Goal: Task Accomplishment & Management: Manage account settings

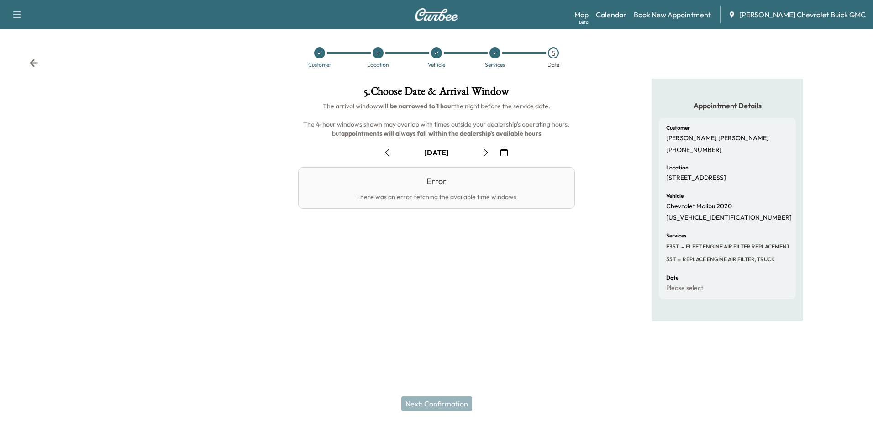
click at [507, 152] on icon "button" at bounding box center [503, 152] width 7 height 7
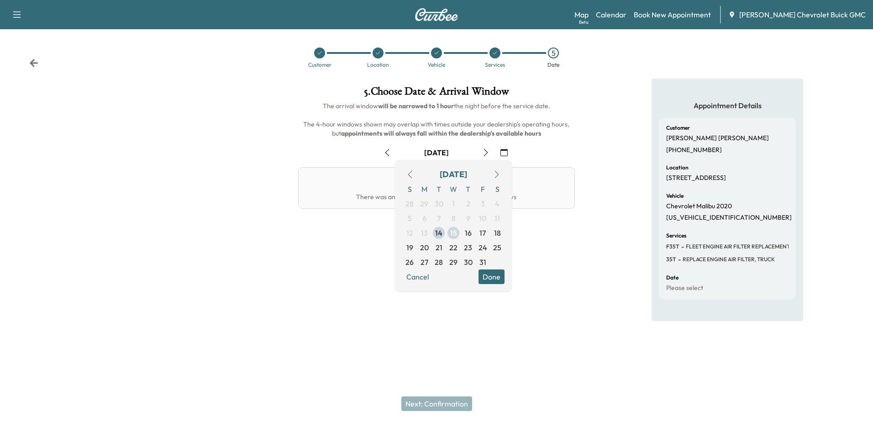
click at [453, 234] on span "15" at bounding box center [453, 232] width 7 height 11
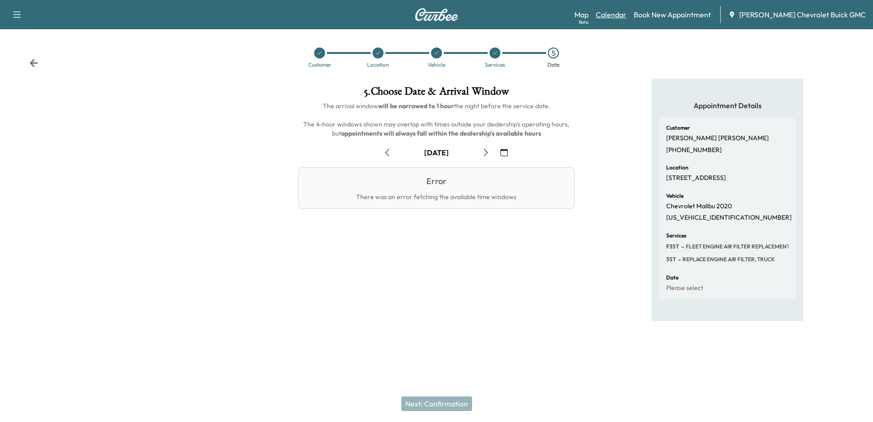
click at [625, 14] on link "Calendar" at bounding box center [611, 14] width 31 height 11
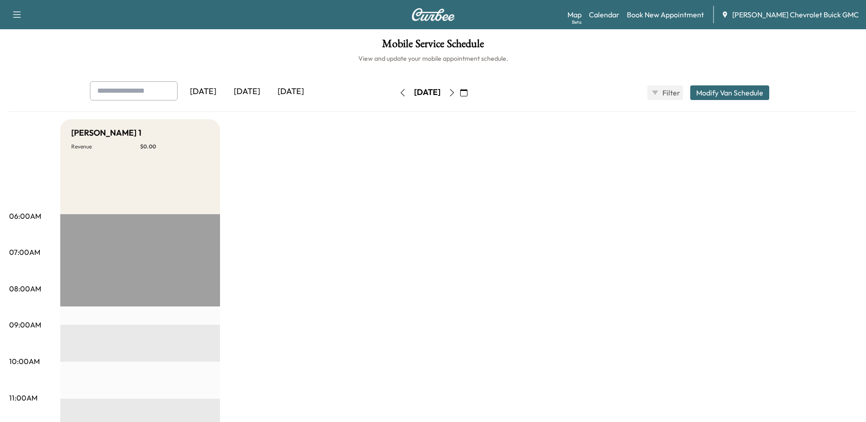
click at [455, 93] on icon "button" at bounding box center [451, 92] width 7 height 7
click at [736, 90] on button "Modify Van Schedule" at bounding box center [729, 92] width 79 height 15
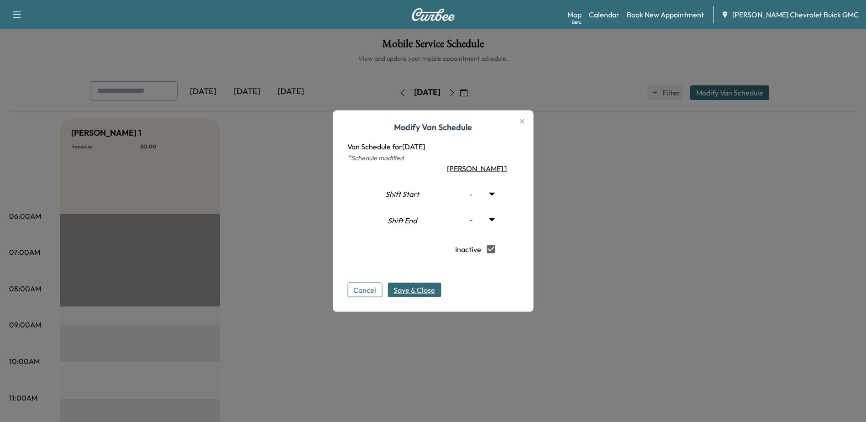
click at [408, 290] on span "Save & Close" at bounding box center [414, 289] width 42 height 11
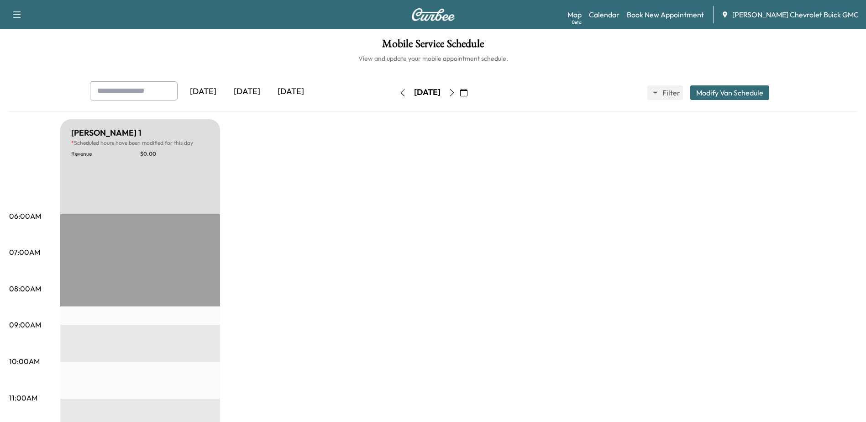
click at [399, 94] on icon "button" at bounding box center [402, 92] width 7 height 7
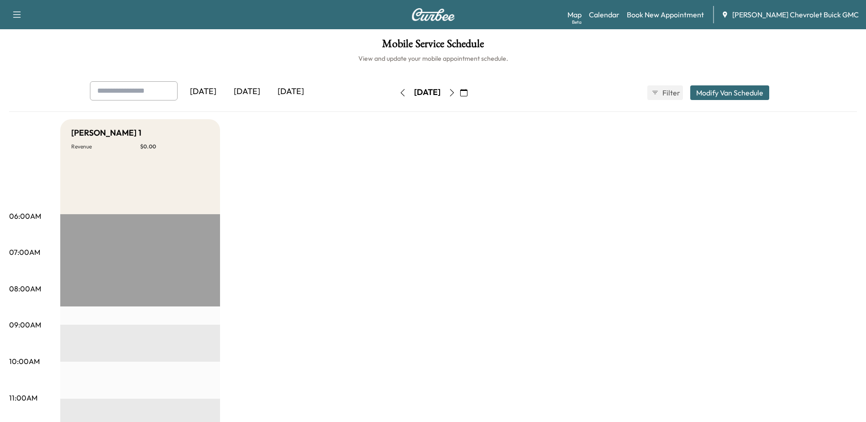
click at [295, 91] on div "[DATE]" at bounding box center [291, 91] width 44 height 21
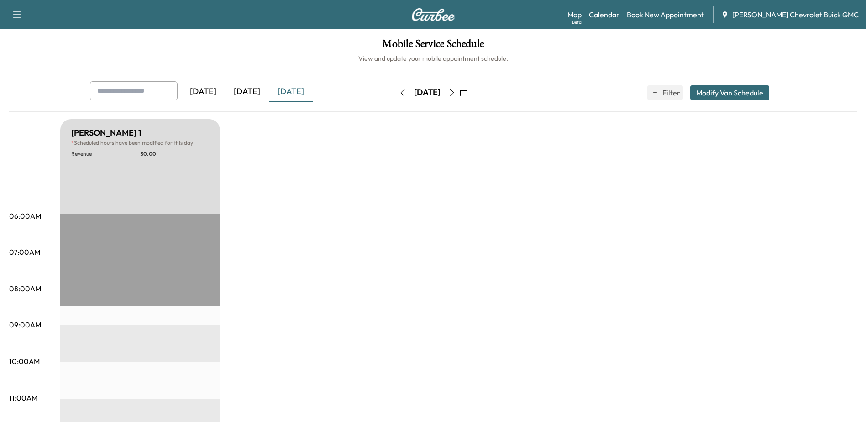
click at [247, 89] on div "[DATE]" at bounding box center [247, 91] width 44 height 21
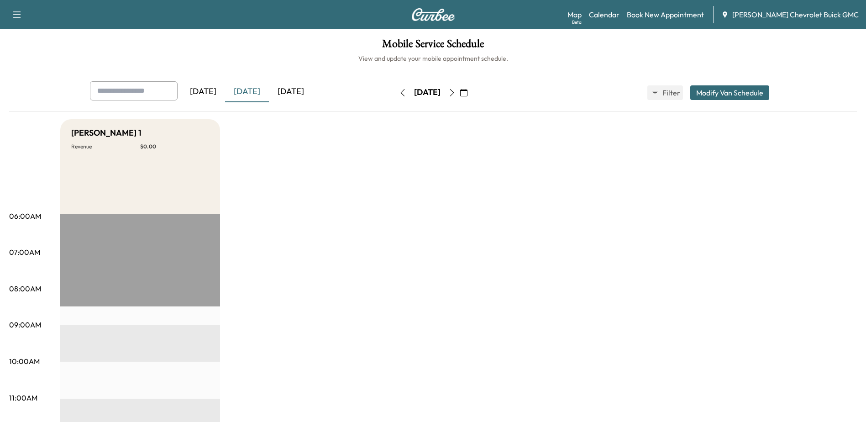
click at [294, 91] on div "[DATE]" at bounding box center [291, 91] width 44 height 21
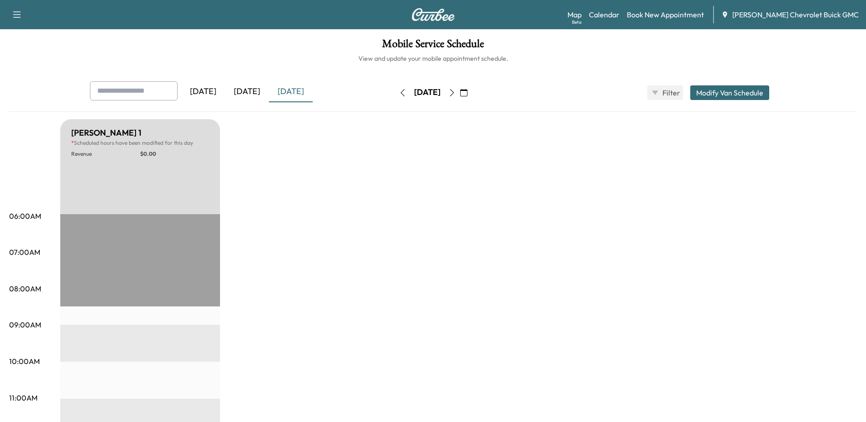
click at [727, 92] on button "Modify Van Schedule" at bounding box center [729, 92] width 79 height 15
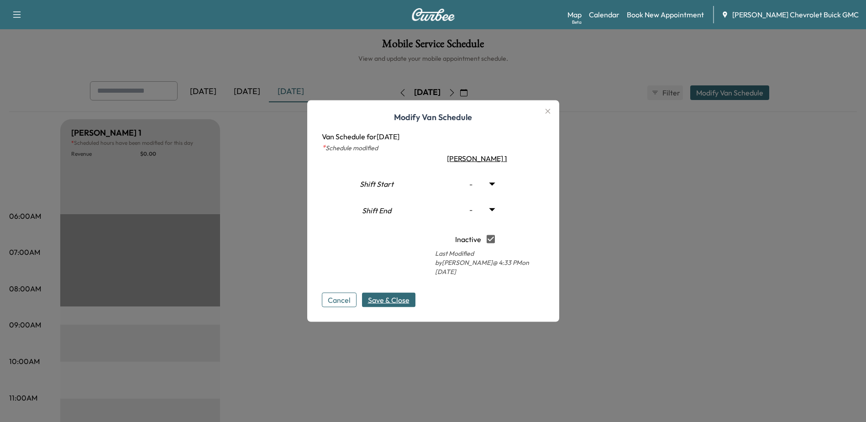
click at [386, 295] on span "Save & Close" at bounding box center [389, 299] width 42 height 11
